Goal: Use online tool/utility

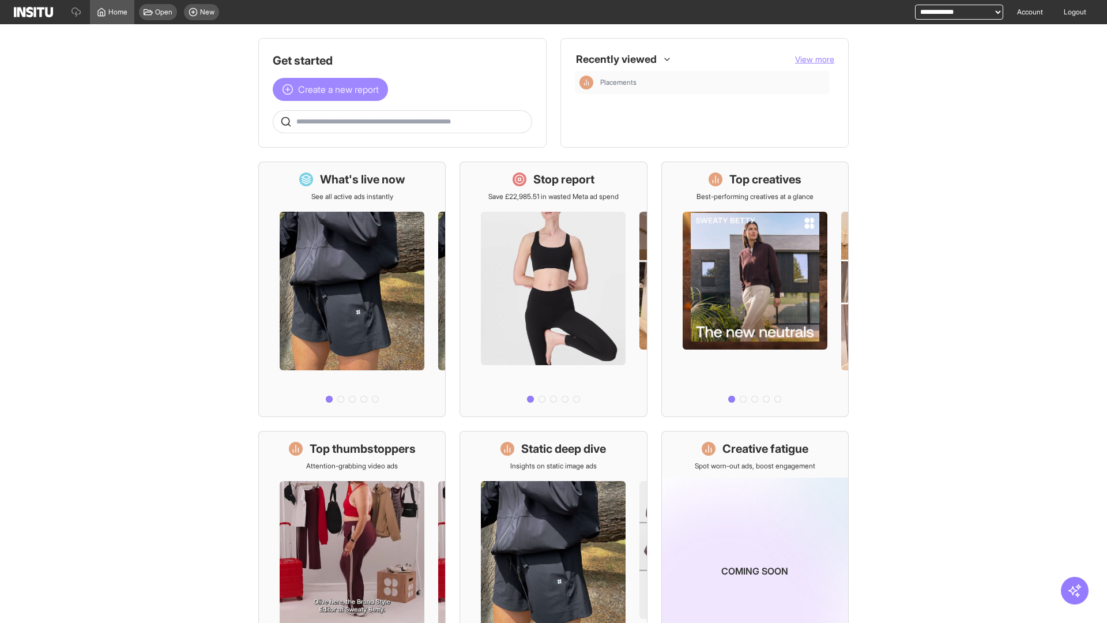
click at [333, 89] on span "Create a new report" at bounding box center [338, 89] width 81 height 14
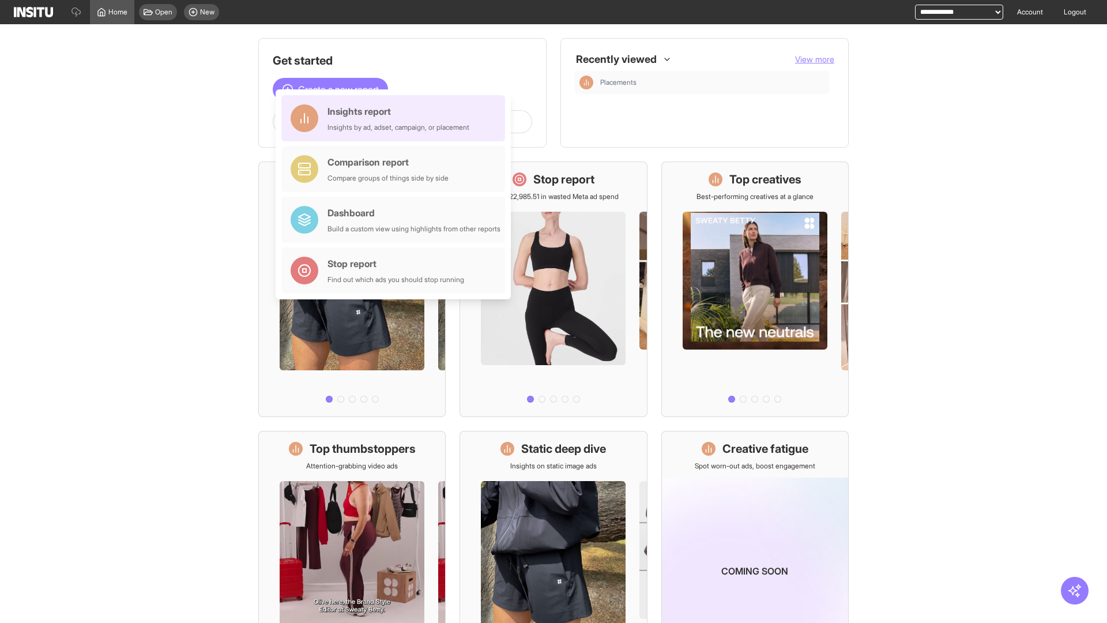
click at [396, 118] on div "Insights report Insights by ad, adset, campaign, or placement" at bounding box center [399, 118] width 142 height 28
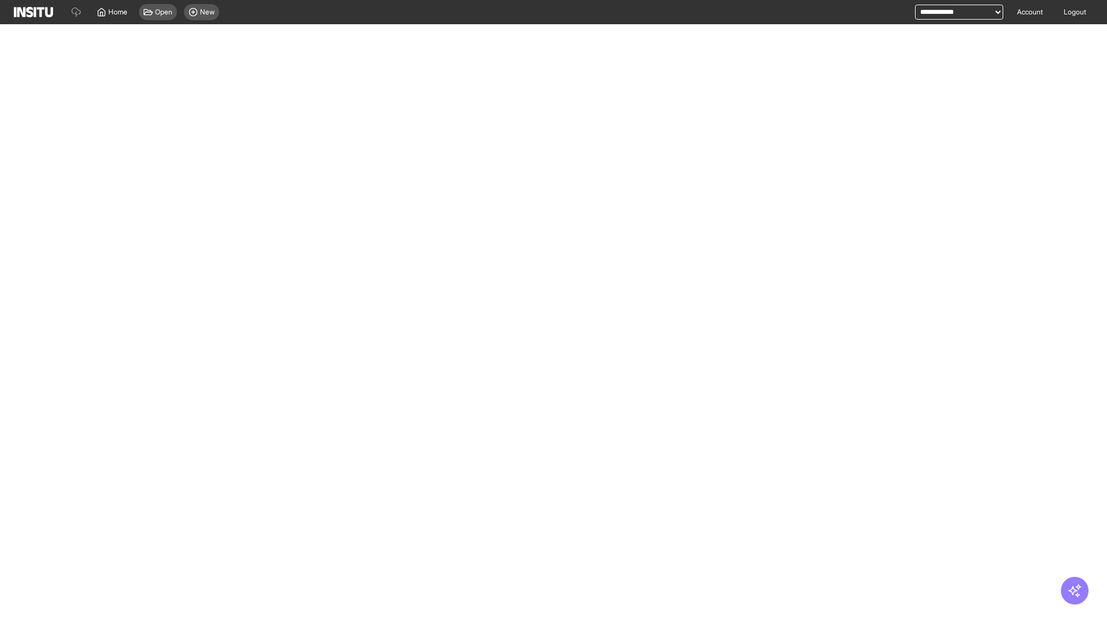
select select "**"
